Goal: Task Accomplishment & Management: Complete application form

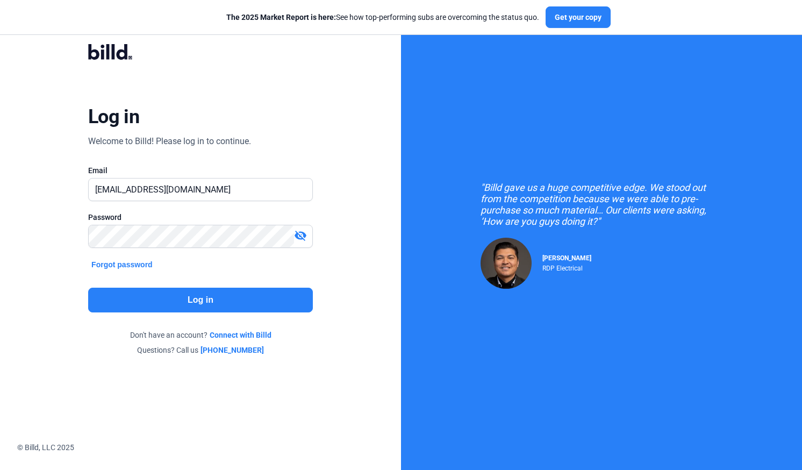
click at [160, 299] on button "Log in" at bounding box center [200, 299] width 225 height 25
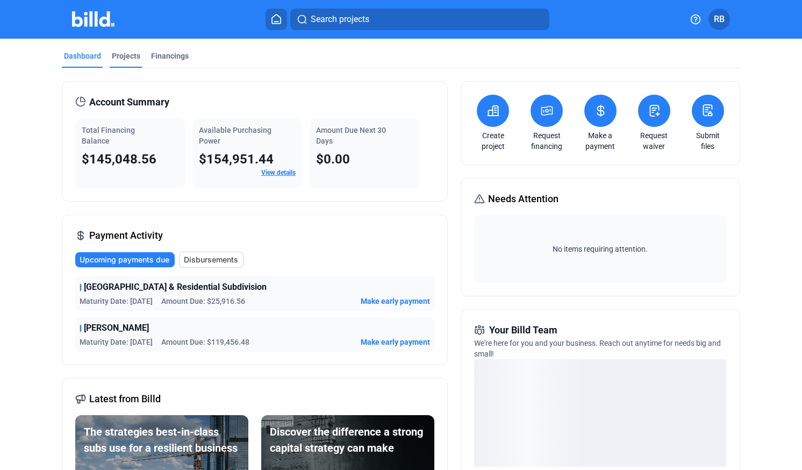
click at [129, 63] on div "Projects" at bounding box center [126, 59] width 33 height 17
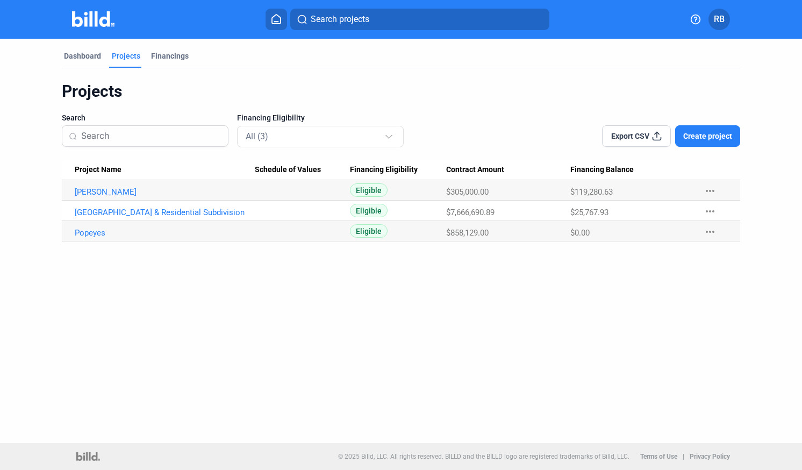
click at [696, 134] on span "Create project" at bounding box center [707, 136] width 49 height 11
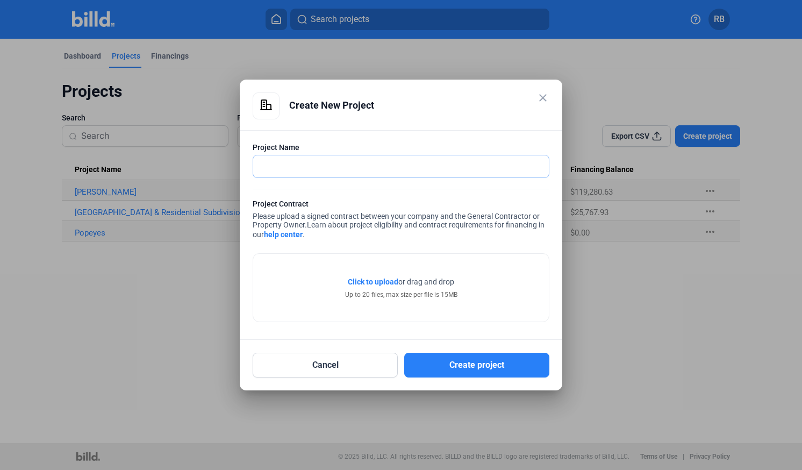
click at [421, 168] on input "text" at bounding box center [395, 166] width 284 height 22
click at [384, 163] on input "[GEOGRAPHIC_DATA]" at bounding box center [401, 166] width 296 height 22
drag, startPoint x: 384, startPoint y: 163, endPoint x: 231, endPoint y: 146, distance: 154.1
click at [231, 146] on div "close Create New Project Project Name Schnecksville Business Park Project Contr…" at bounding box center [401, 235] width 802 height 470
type input "[GEOGRAPHIC_DATA] [GEOGRAPHIC_DATA]"
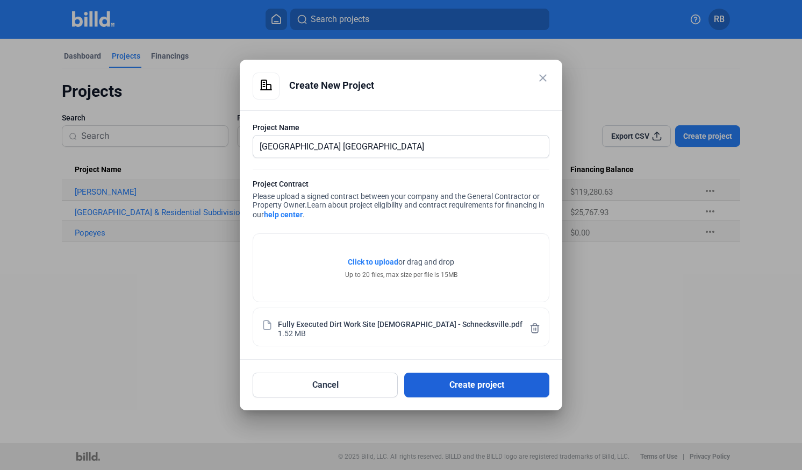
click at [488, 385] on button "Create project" at bounding box center [476, 384] width 145 height 25
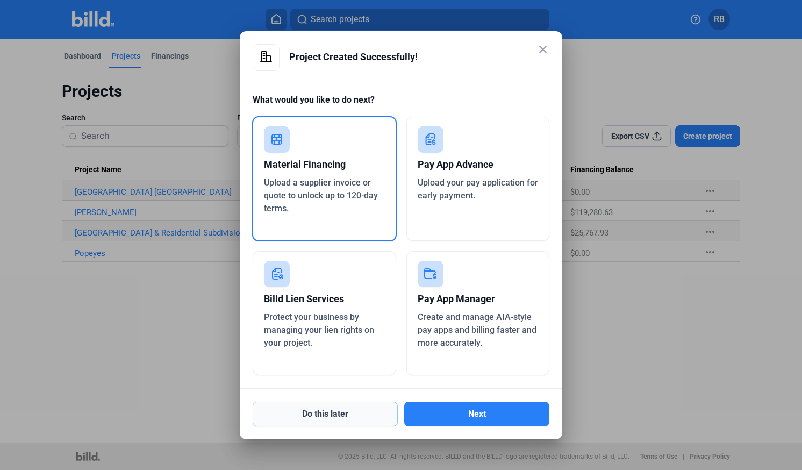
click at [358, 415] on button "Do this later" at bounding box center [325, 413] width 145 height 25
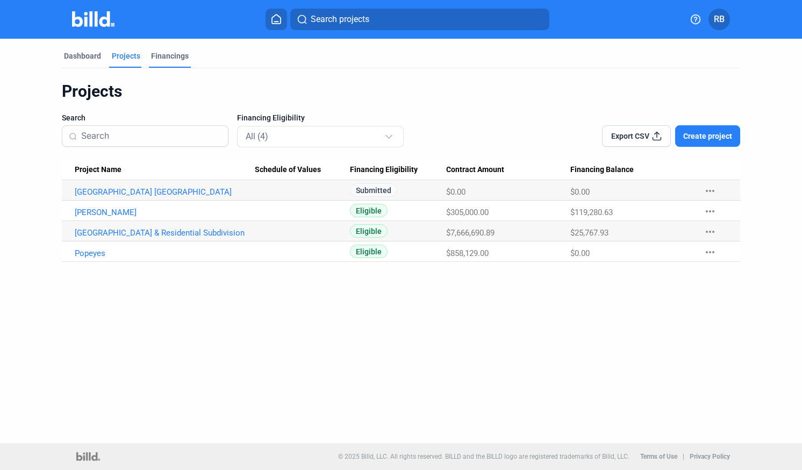
click at [167, 57] on div "Financings" at bounding box center [170, 56] width 38 height 11
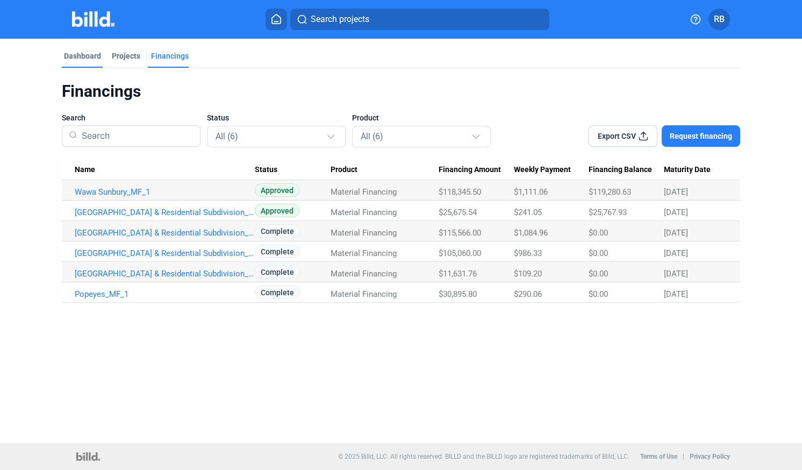
click at [84, 54] on div "Dashboard" at bounding box center [82, 56] width 37 height 11
